Goal: Find specific page/section: Find specific page/section

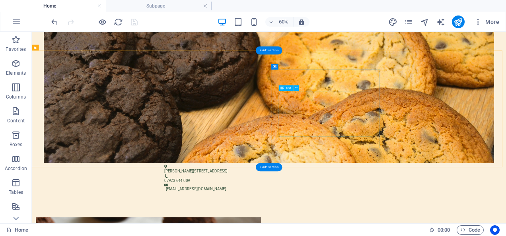
scroll to position [357, 0]
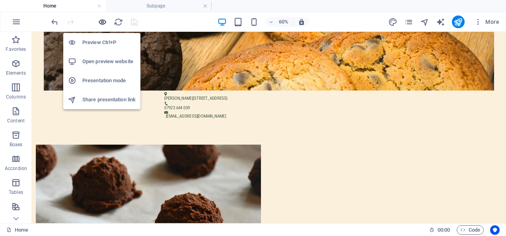
click at [104, 22] on icon "button" at bounding box center [102, 21] width 9 height 9
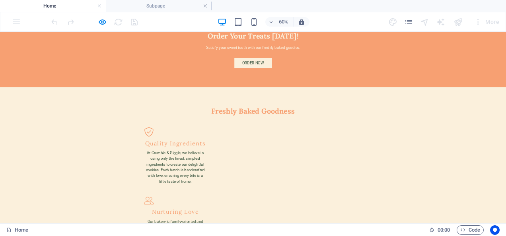
scroll to position [841, 0]
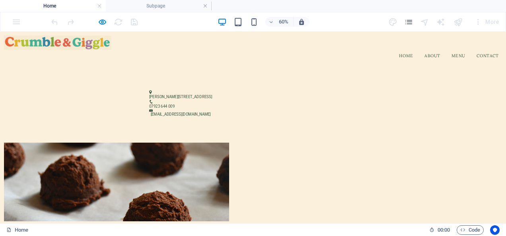
scroll to position [0, 0]
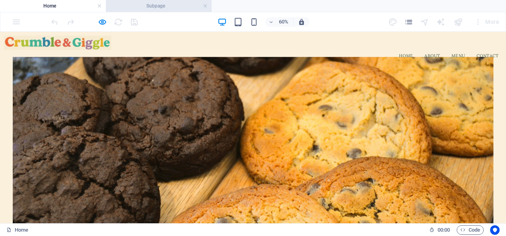
click at [168, 8] on h4 "Subpage" at bounding box center [159, 6] width 106 height 9
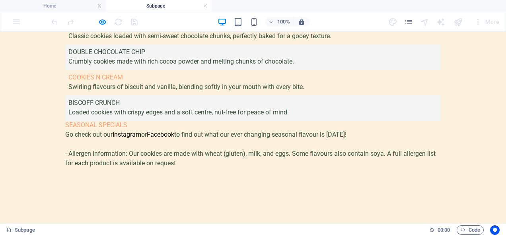
scroll to position [508, 0]
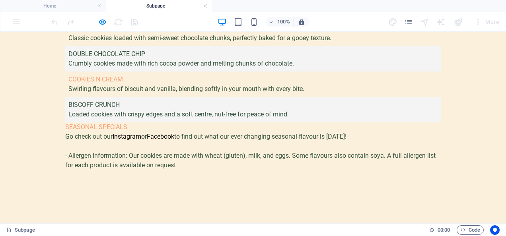
drag, startPoint x: 406, startPoint y: 103, endPoint x: 420, endPoint y: 105, distance: 14.0
drag, startPoint x: 299, startPoint y: 131, endPoint x: 332, endPoint y: 130, distance: 32.6
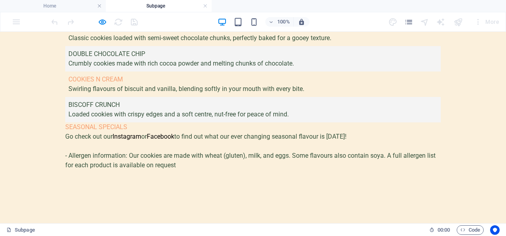
drag, startPoint x: 258, startPoint y: 120, endPoint x: 422, endPoint y: 130, distance: 164.1
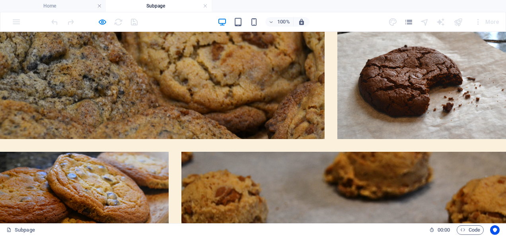
scroll to position [924, 0]
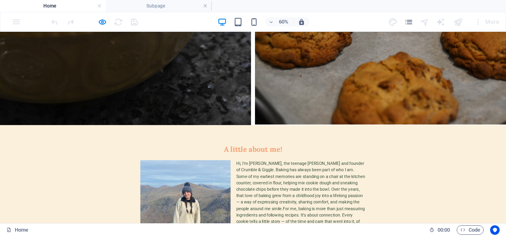
scroll to position [2091, 0]
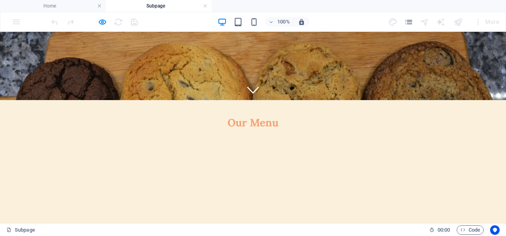
scroll to position [0, 0]
